Goal: Task Accomplishment & Management: Use online tool/utility

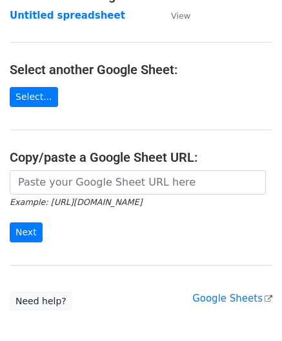
scroll to position [129, 0]
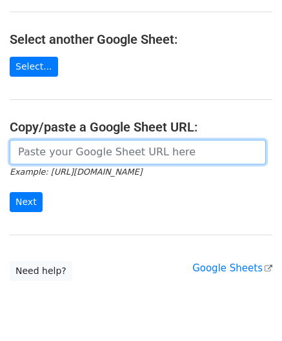
click at [70, 155] on input "url" at bounding box center [138, 152] width 256 height 24
paste input "[URL][DOMAIN_NAME]"
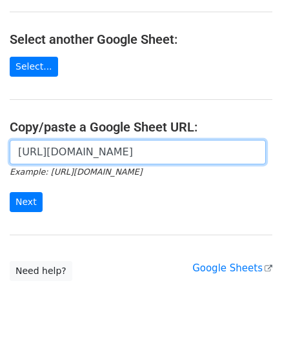
scroll to position [0, 257]
type input "[URL][DOMAIN_NAME]"
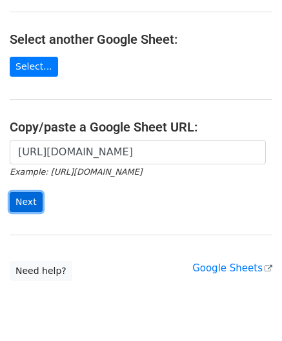
click at [28, 200] on input "Next" at bounding box center [26, 202] width 33 height 20
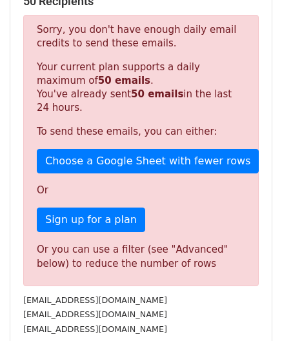
scroll to position [435, 0]
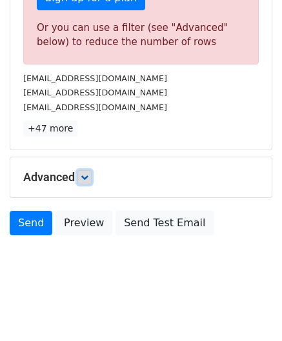
click at [86, 176] on icon at bounding box center [85, 177] width 8 height 8
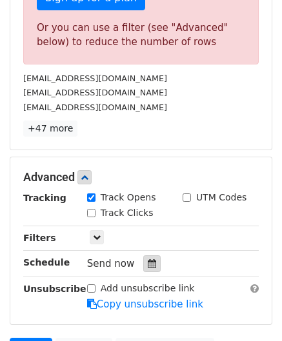
click at [148, 261] on icon at bounding box center [152, 263] width 8 height 9
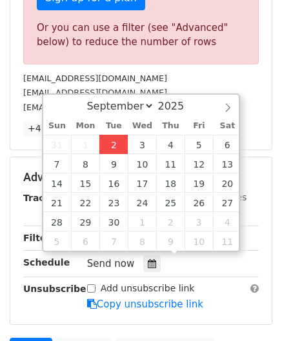
type input "2025-09-02 12:00"
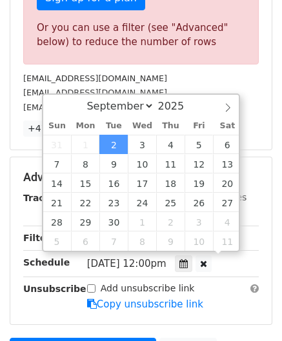
scroll to position [0, 0]
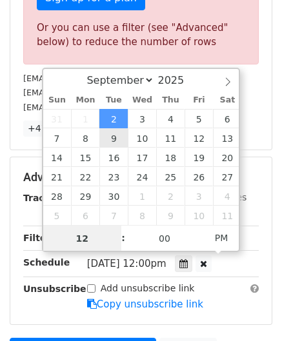
paste input "4"
type input "4"
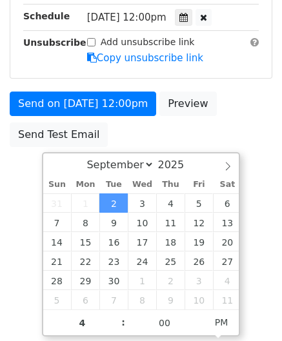
type input "2025-09-02 16:00"
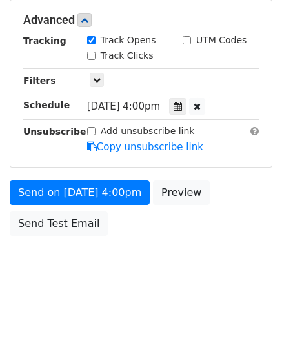
scroll to position [591, 0]
